Goal: Use online tool/utility: Utilize a website feature to perform a specific function

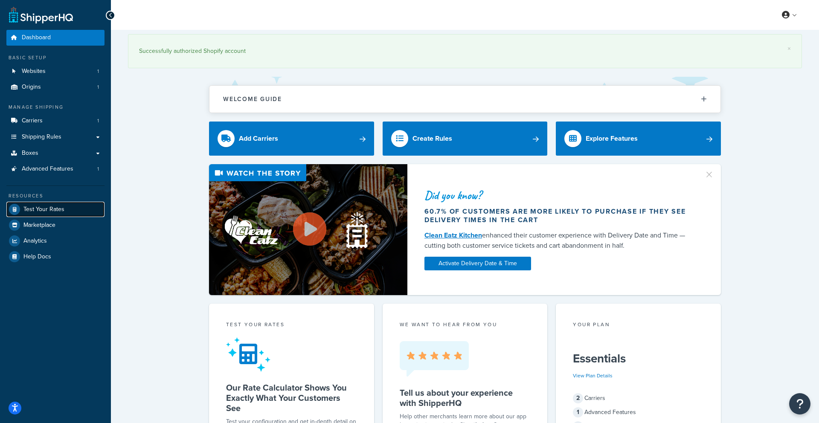
click at [60, 210] on span "Test Your Rates" at bounding box center [43, 209] width 41 height 7
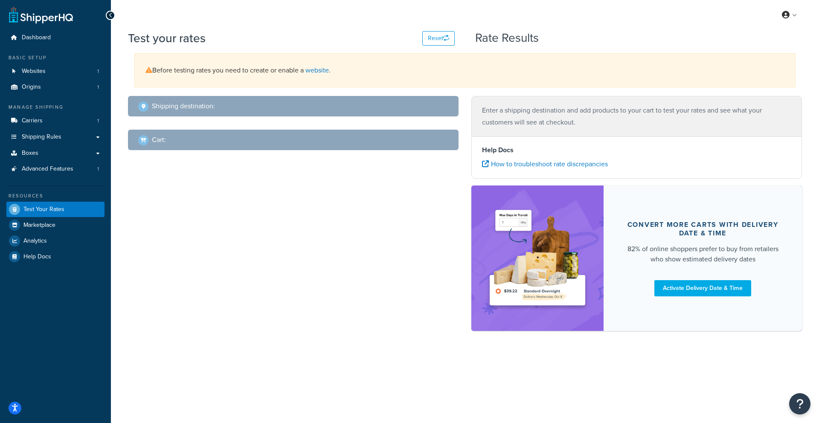
select select "[GEOGRAPHIC_DATA]"
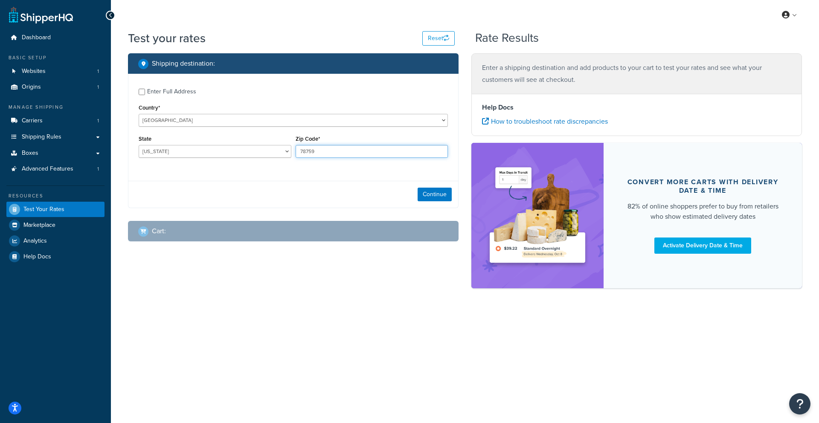
drag, startPoint x: 324, startPoint y: 153, endPoint x: 261, endPoint y: 147, distance: 64.2
click at [261, 147] on div "State [US_STATE] [US_STATE] [US_STATE] [US_STATE] [US_STATE] Armed Forces Ameri…" at bounding box center [292, 148] width 313 height 31
paste input "9765"
type input "79765"
click at [261, 147] on select "[US_STATE] [US_STATE] [US_STATE] [US_STATE] [US_STATE] Armed Forces Americas Ar…" at bounding box center [215, 151] width 153 height 13
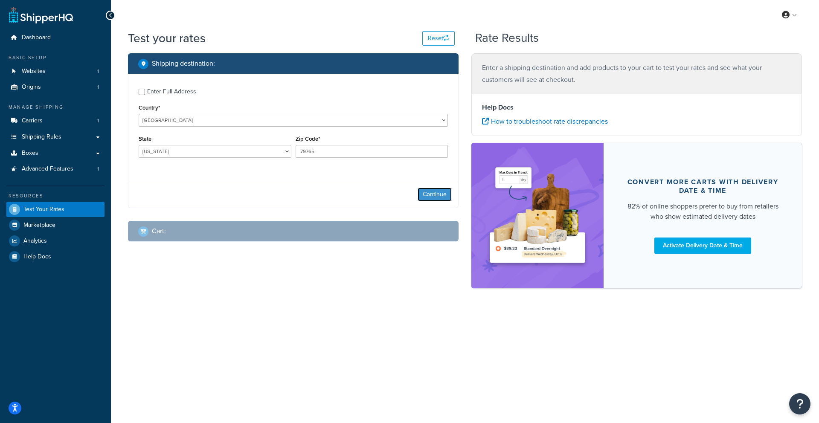
click at [423, 197] on button "Continue" at bounding box center [434, 195] width 34 height 14
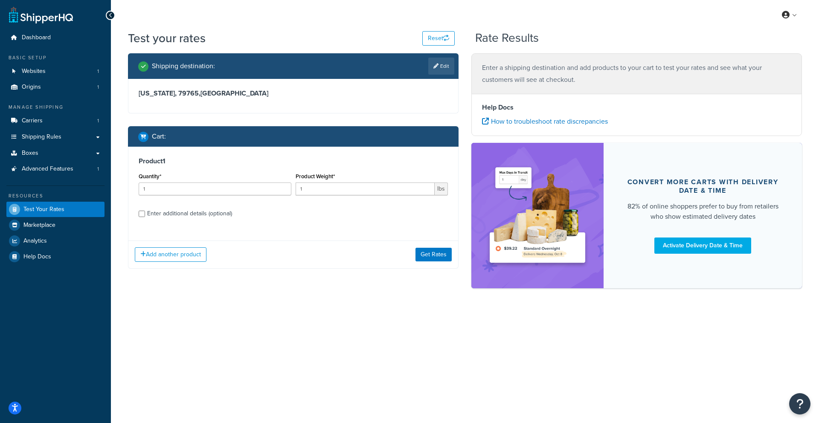
click at [201, 214] on div "Enter additional details (optional)" at bounding box center [189, 214] width 85 height 12
click at [145, 214] on input "Enter additional details (optional)" at bounding box center [142, 214] width 6 height 6
checkbox input "true"
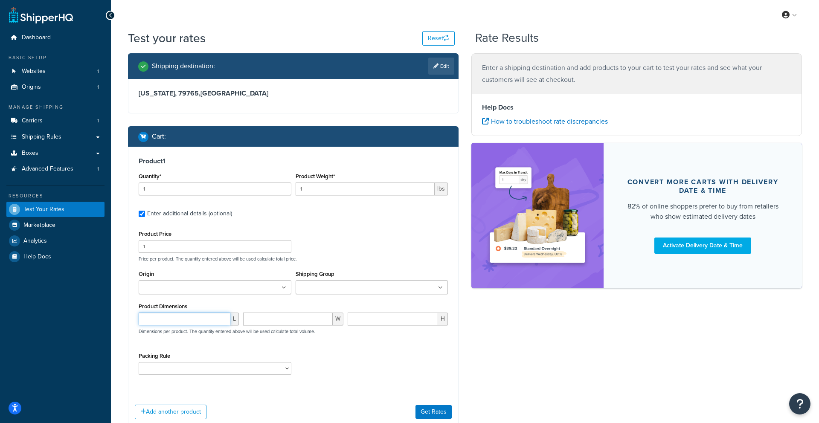
click at [186, 313] on input "number" at bounding box center [185, 319] width 92 height 13
type input "11"
click at [272, 316] on input "number" at bounding box center [288, 319] width 90 height 13
type input "11"
click at [371, 322] on input "number" at bounding box center [393, 319] width 90 height 13
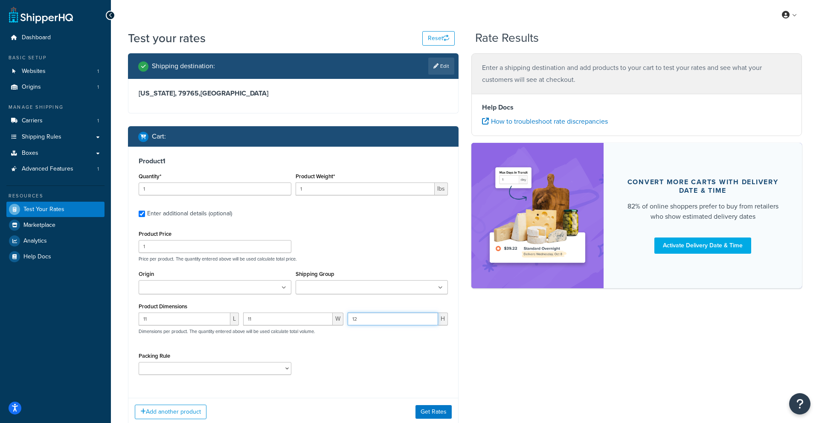
type input "12"
click at [364, 193] on input "1" at bounding box center [364, 189] width 139 height 13
type input "5"
click at [425, 407] on button "Get Rates" at bounding box center [433, 412] width 36 height 14
